Goal: Transaction & Acquisition: Download file/media

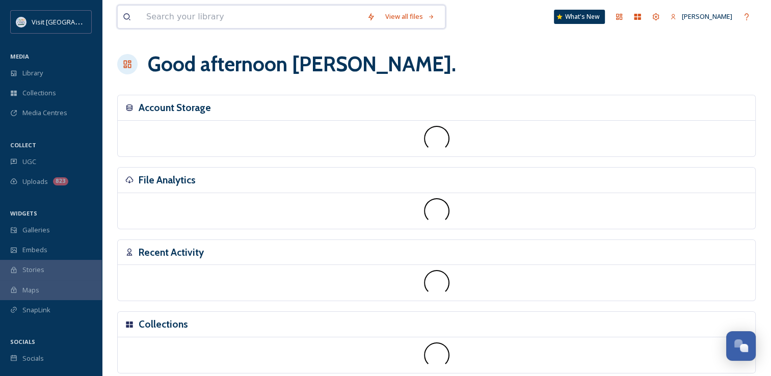
click at [224, 19] on input at bounding box center [251, 17] width 221 height 22
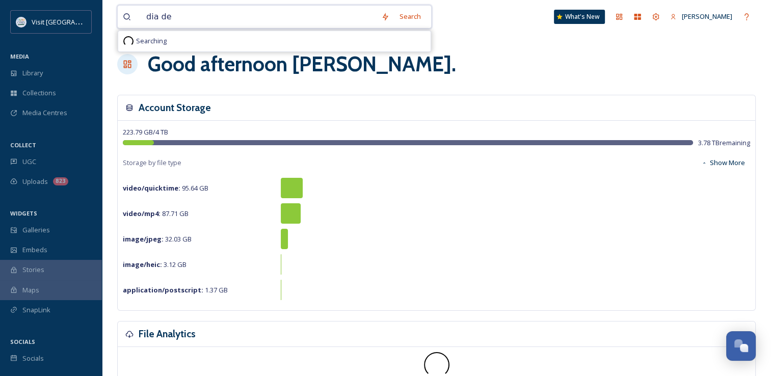
type input "dia de"
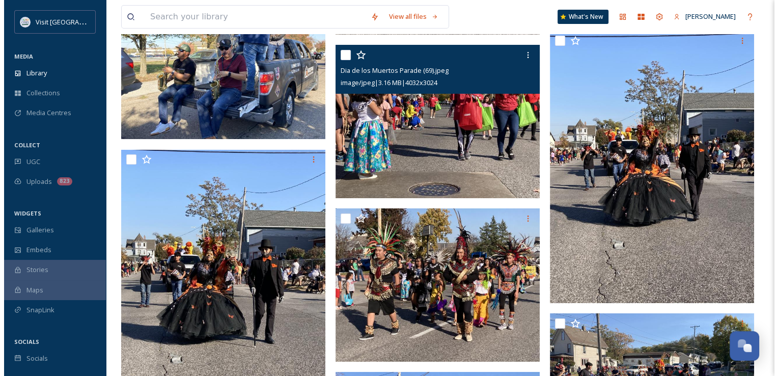
scroll to position [3738, 0]
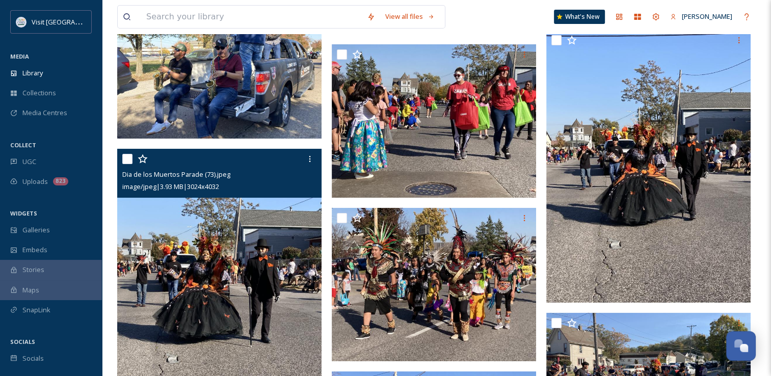
click at [248, 260] on img at bounding box center [219, 285] width 204 height 272
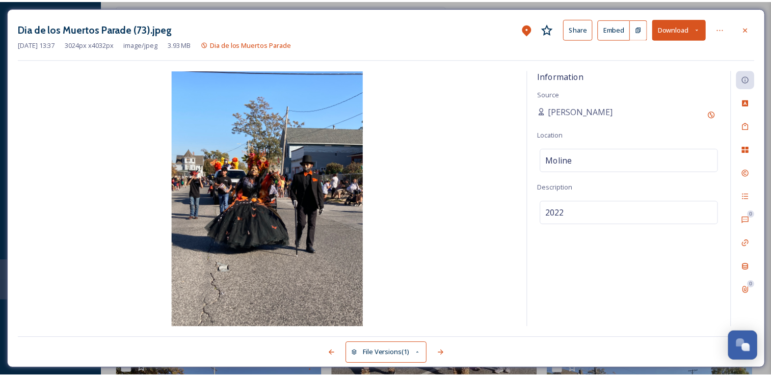
scroll to position [3738, 0]
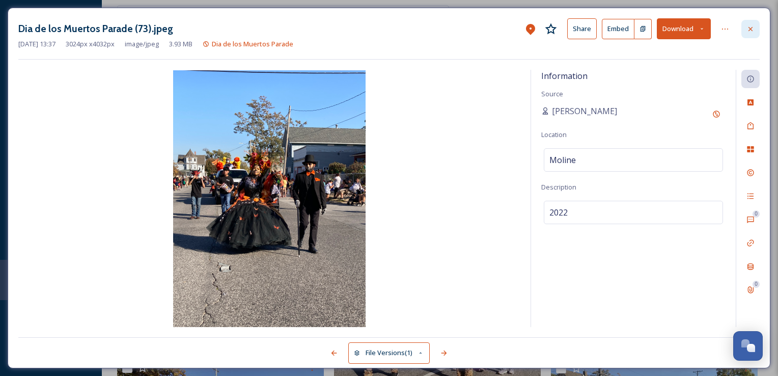
click at [754, 29] on icon at bounding box center [751, 29] width 8 height 8
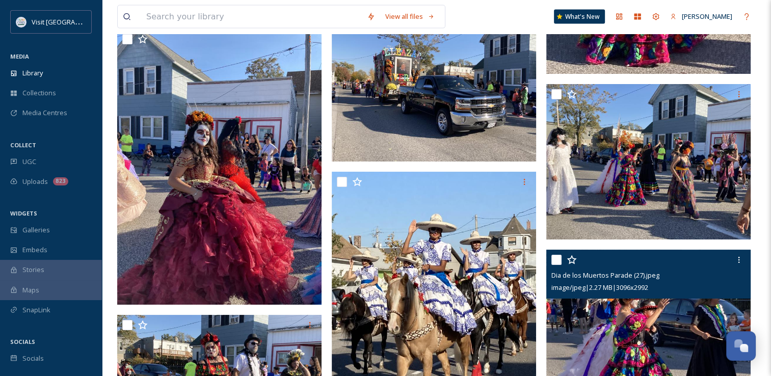
scroll to position [6201, 0]
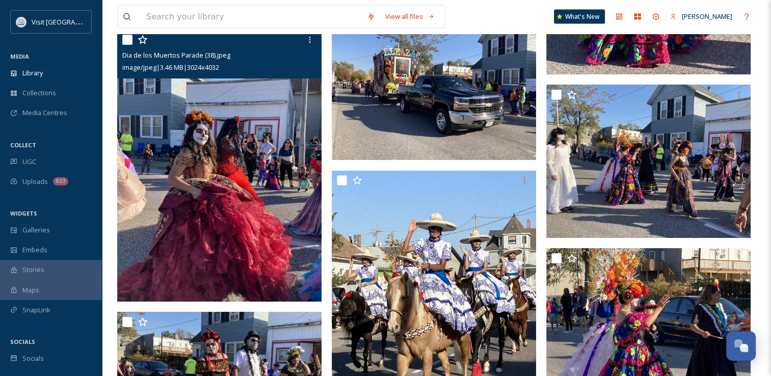
click at [302, 193] on img at bounding box center [219, 166] width 204 height 272
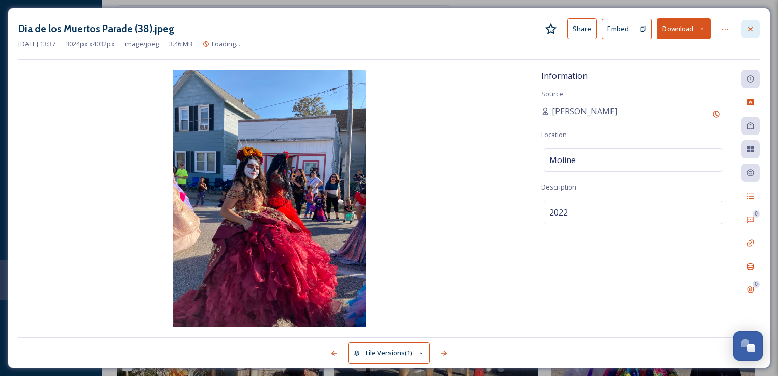
click at [745, 30] on div at bounding box center [751, 29] width 18 height 18
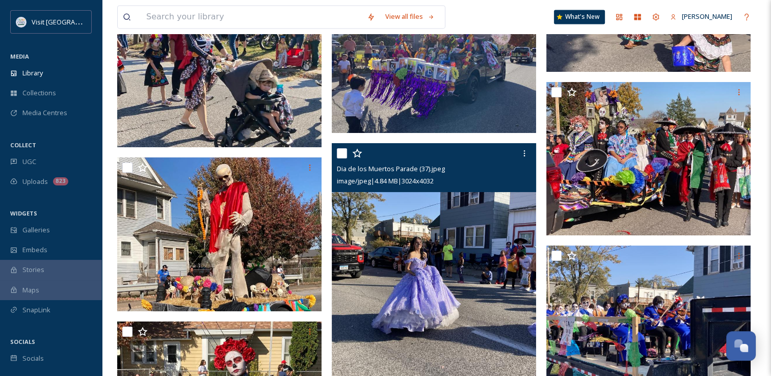
scroll to position [5394, 0]
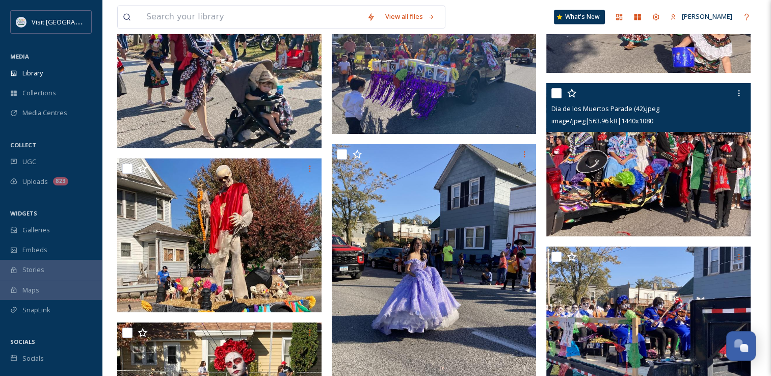
click at [611, 164] on img at bounding box center [648, 159] width 204 height 153
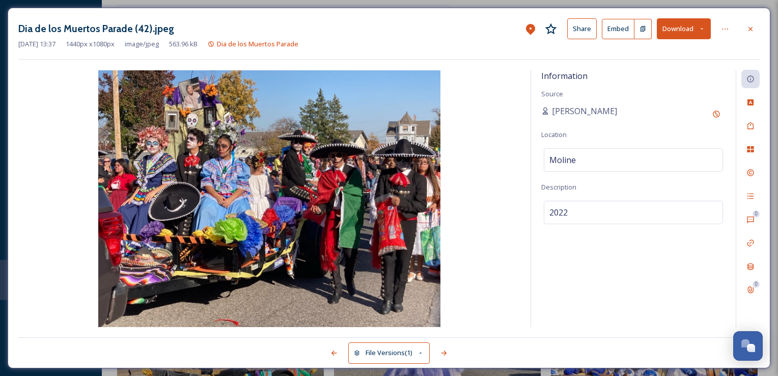
click at [670, 29] on button "Download" at bounding box center [684, 28] width 54 height 21
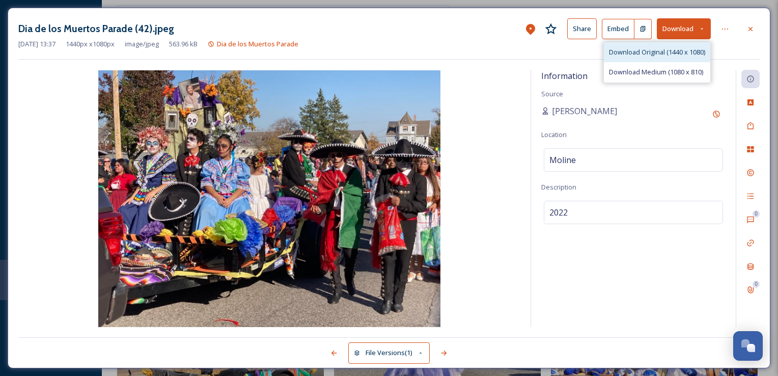
click at [649, 51] on span "Download Original (1440 x 1080)" at bounding box center [657, 52] width 96 height 10
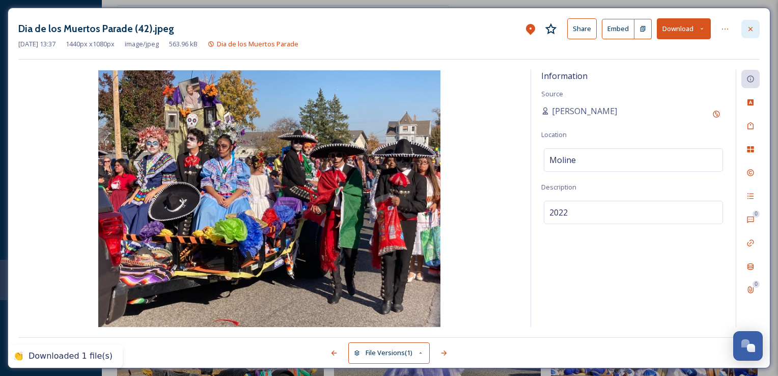
click at [754, 28] on icon at bounding box center [751, 29] width 8 height 8
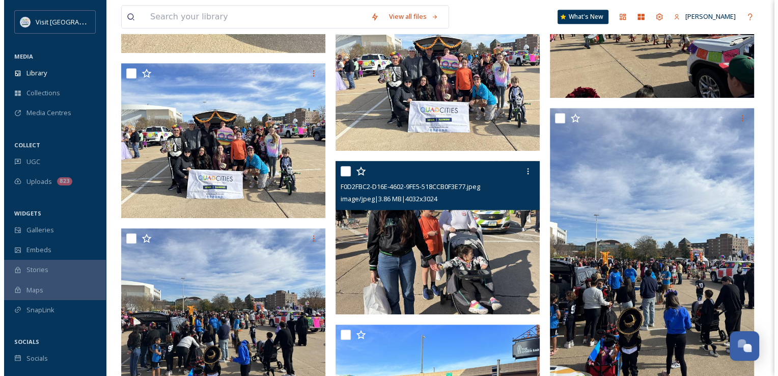
scroll to position [740, 0]
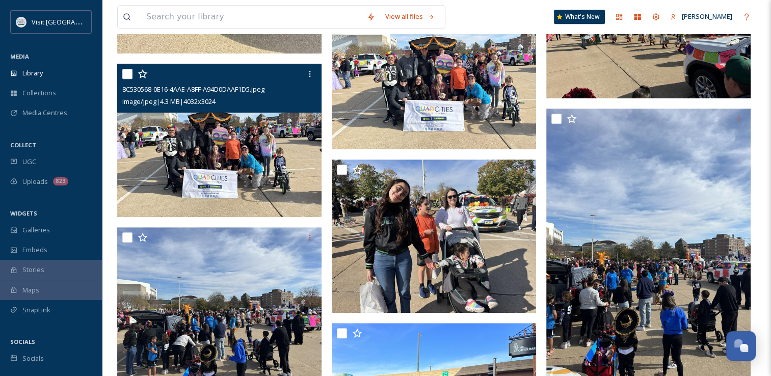
click at [235, 162] on img at bounding box center [219, 140] width 204 height 153
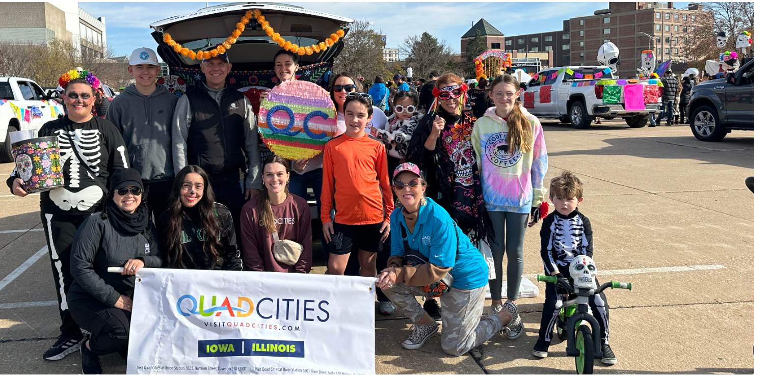
scroll to position [740, 0]
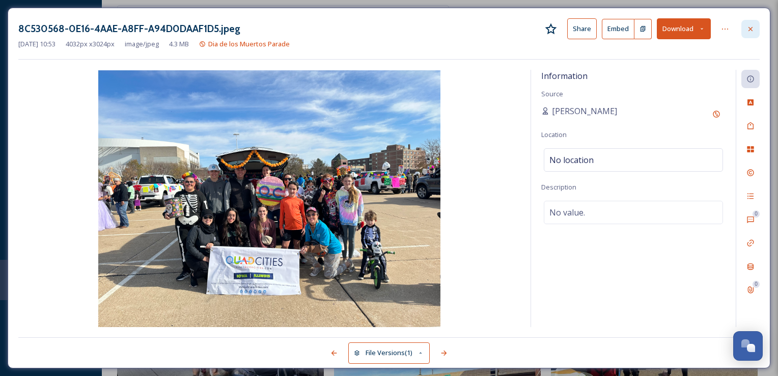
click at [754, 29] on icon at bounding box center [751, 29] width 8 height 8
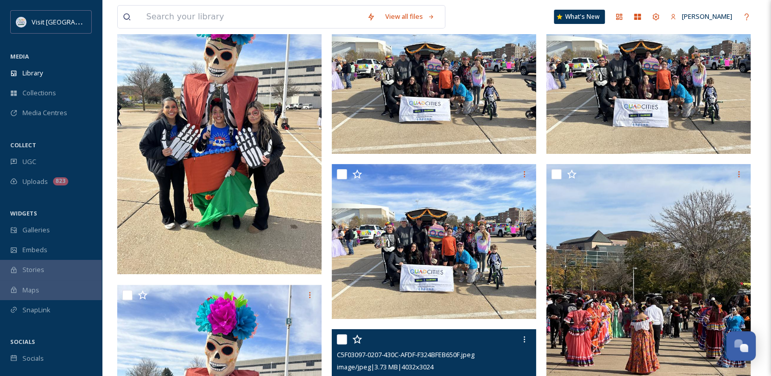
scroll to position [233, 0]
